Goal: Navigation & Orientation: Go to known website

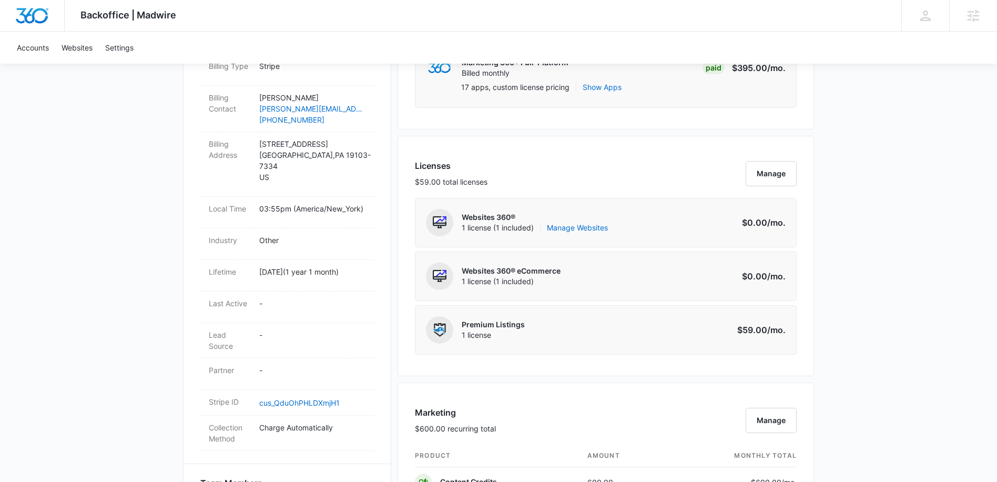
scroll to position [348, 0]
click at [592, 228] on link "Manage Websites" at bounding box center [577, 225] width 61 height 11
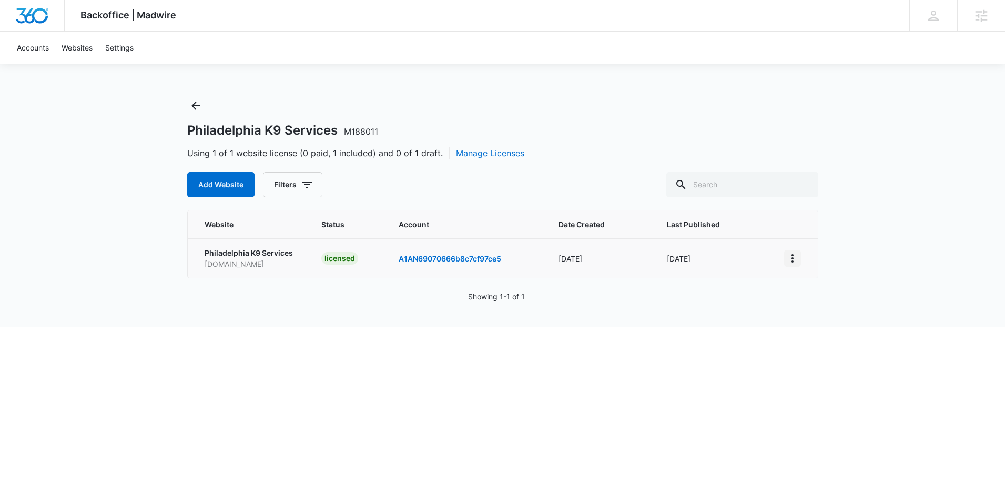
click at [788, 257] on icon "View More" at bounding box center [793, 258] width 13 height 13
click at [823, 320] on link "Visit Website" at bounding box center [820, 319] width 44 height 9
